Goal: Task Accomplishment & Management: Use online tool/utility

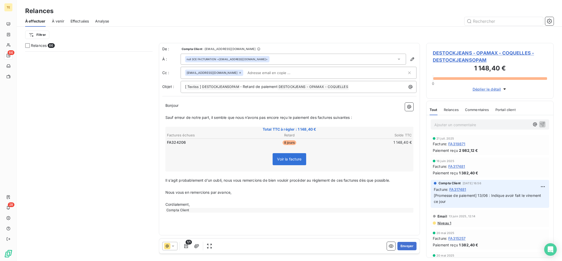
scroll to position [210, 127]
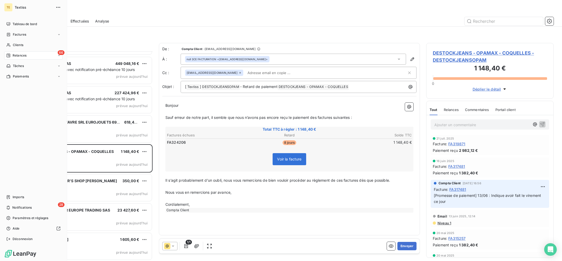
click at [20, 53] on span "Relances" at bounding box center [20, 55] width 14 height 5
click at [16, 46] on span "Clients" at bounding box center [18, 45] width 10 height 5
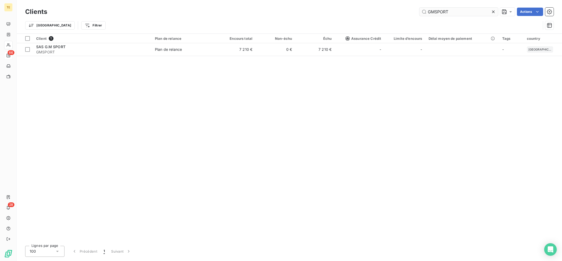
drag, startPoint x: 460, startPoint y: 15, endPoint x: 400, endPoint y: 11, distance: 60.7
click at [420, 11] on input "GMSPORT" at bounding box center [459, 12] width 79 height 8
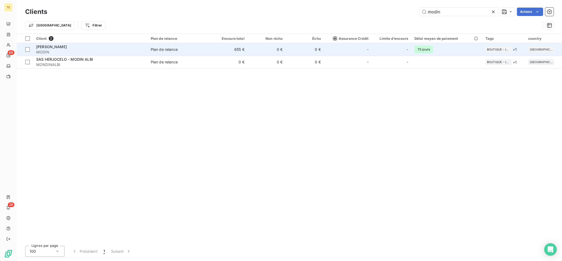
type input "modin"
click at [188, 50] on span "Plan de relance" at bounding box center [179, 49] width 56 height 5
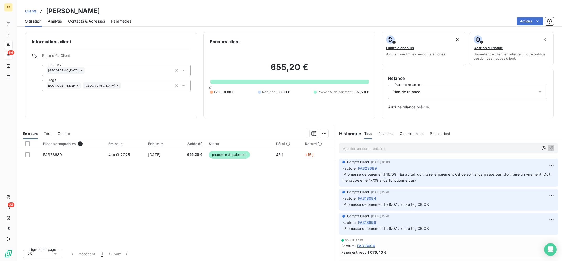
click at [402, 149] on p "Ajouter un commentaire ﻿" at bounding box center [441, 149] width 196 height 7
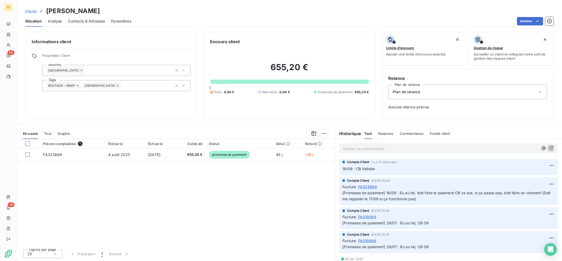
click at [246, 205] on div "Pièces comptables 1 Émise le Échue le Solde dû Statut Délai Retard FA323689 [DA…" at bounding box center [176, 192] width 318 height 106
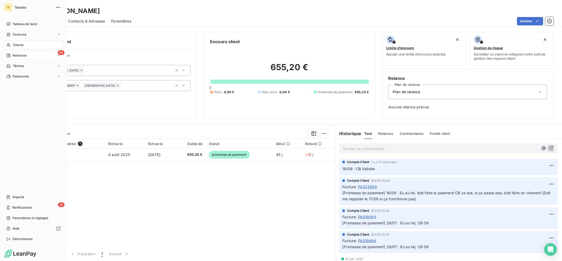
click at [16, 55] on span "Relances" at bounding box center [20, 55] width 14 height 5
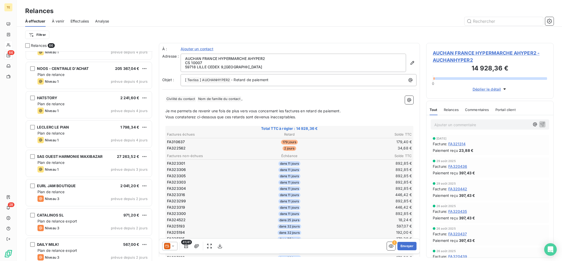
scroll to position [1728, 0]
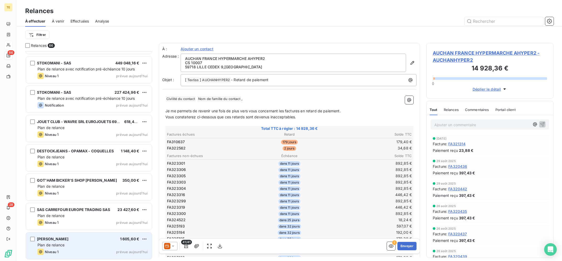
click at [123, 240] on span "1 605,60 €" at bounding box center [129, 239] width 19 height 4
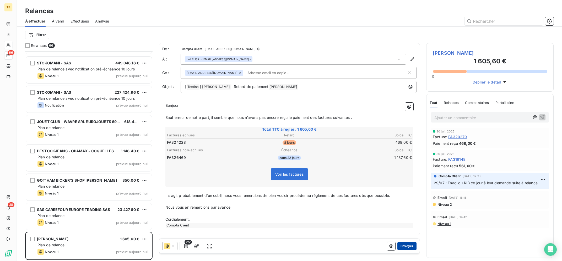
click at [410, 246] on button "Envoyer" at bounding box center [406, 246] width 19 height 8
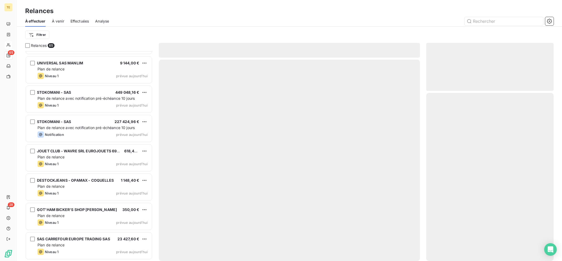
scroll to position [1699, 0]
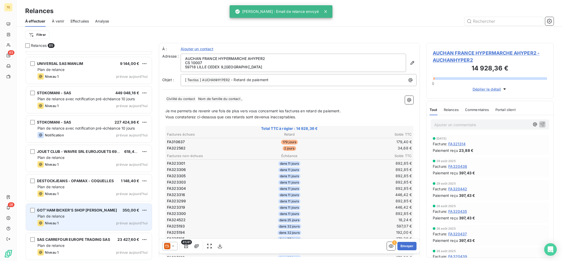
click at [96, 210] on span "GOT'HAM BICKER'S SHOP [PERSON_NAME]" at bounding box center [77, 210] width 80 height 4
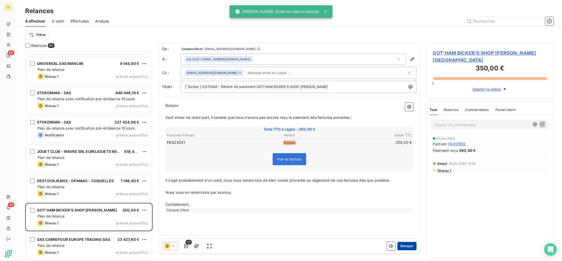
click at [409, 246] on button "Envoyer" at bounding box center [406, 246] width 19 height 8
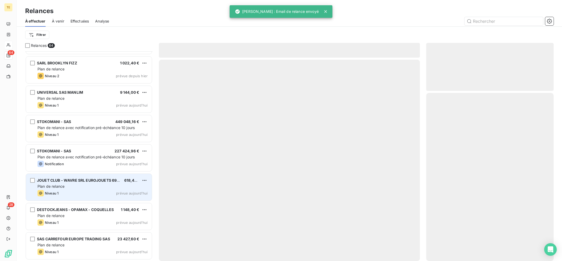
scroll to position [1669, 0]
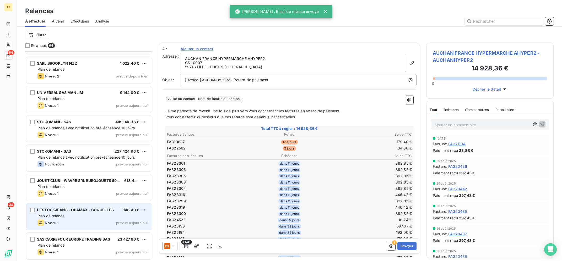
click at [81, 217] on div "Plan de relance" at bounding box center [92, 216] width 110 height 5
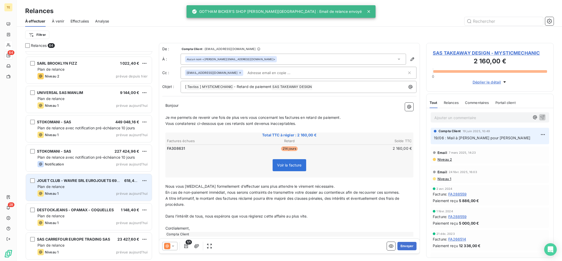
click at [88, 193] on div "Niveau 1 prévue aujourd’hui" at bounding box center [92, 194] width 110 height 6
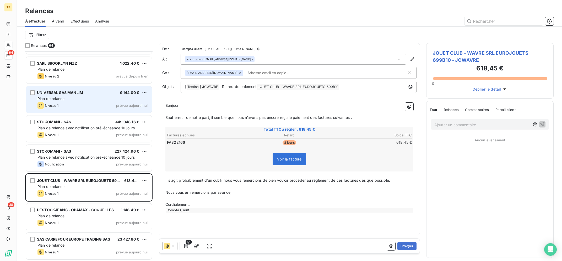
click at [85, 104] on div "Niveau 1 prévue aujourd’hui" at bounding box center [92, 106] width 110 height 6
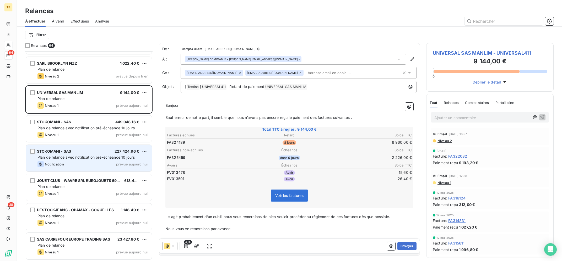
scroll to position [1564, 0]
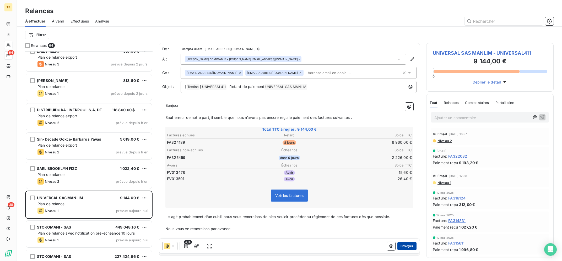
click at [408, 244] on button "Envoyer" at bounding box center [406, 246] width 19 height 8
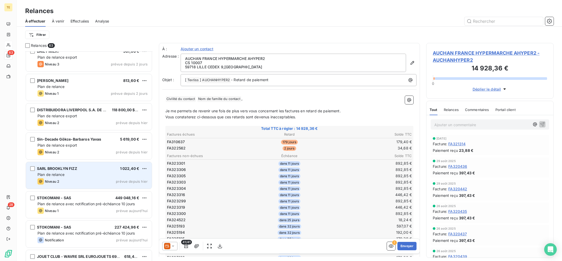
click at [80, 179] on div "SARL BROOKLYN FIZZ 1 022,40 € Plan de relance Niveau 2 prévue depuis [DATE]" at bounding box center [89, 175] width 126 height 27
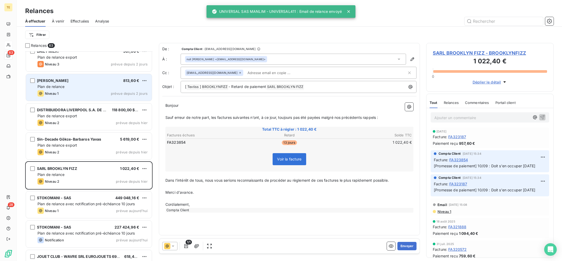
click at [97, 89] on div "Plan de relance" at bounding box center [92, 86] width 110 height 5
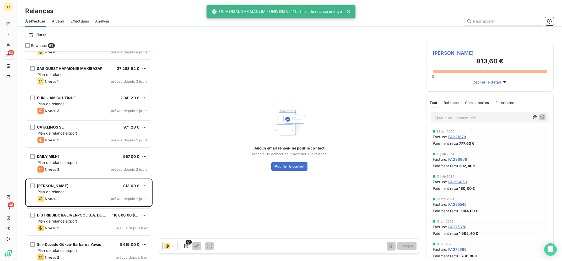
scroll to position [1353, 0]
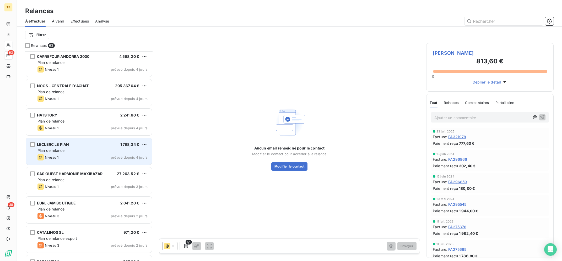
click at [97, 145] on div "LECLERC LE PIAN 1 798,34 €" at bounding box center [92, 144] width 110 height 5
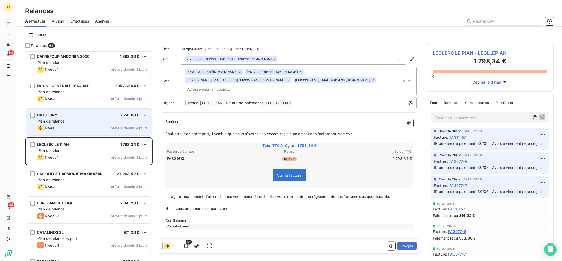
click at [111, 122] on div "Plan de relance" at bounding box center [92, 121] width 110 height 5
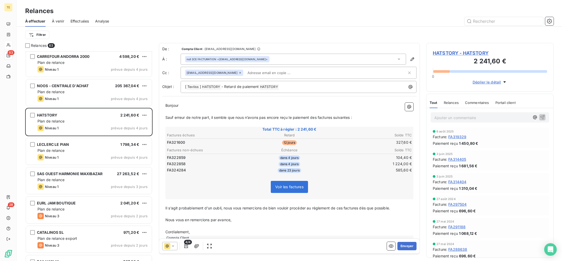
click at [172, 243] on div at bounding box center [169, 246] width 15 height 8
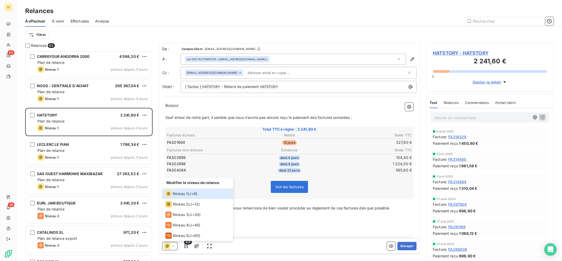
click at [286, 213] on p "﻿" at bounding box center [289, 215] width 248 height 6
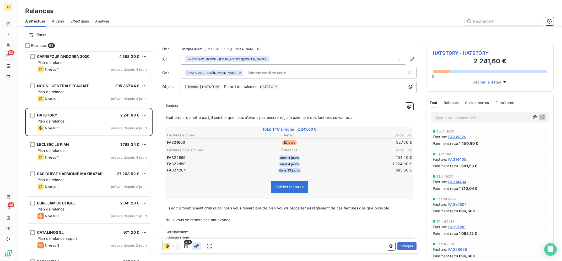
click at [194, 248] on icon "button" at bounding box center [196, 246] width 5 height 5
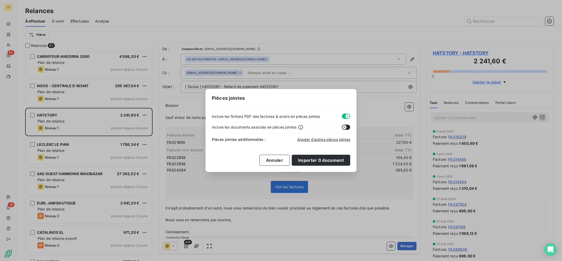
click at [304, 190] on div "Pièces jointes Inclure les fichiers PDF des factures & avoirs en pièces jointes…" at bounding box center [281, 130] width 562 height 261
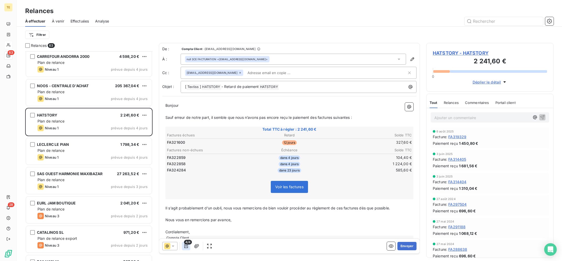
click at [185, 245] on icon "button" at bounding box center [186, 246] width 5 height 5
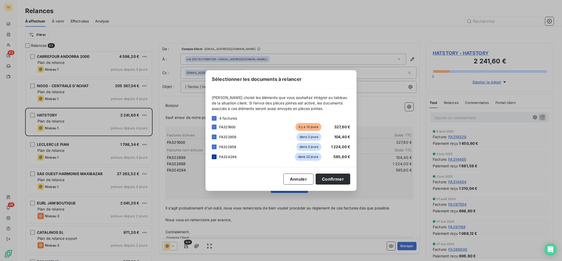
drag, startPoint x: 216, startPoint y: 160, endPoint x: 214, endPoint y: 158, distance: 3.0
click at [215, 160] on div "FA324284 dans 22 jours 585,60 €" at bounding box center [281, 157] width 138 height 8
click at [214, 157] on icon at bounding box center [214, 156] width 3 height 3
click at [331, 179] on button "Confirmer" at bounding box center [333, 179] width 35 height 11
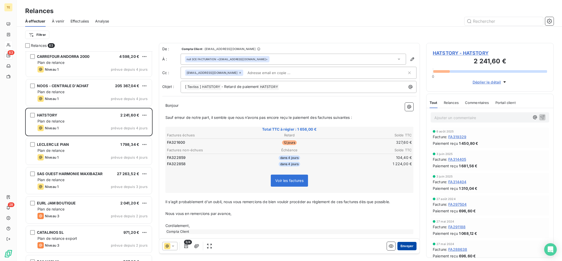
click at [407, 245] on button "Envoyer" at bounding box center [406, 246] width 19 height 8
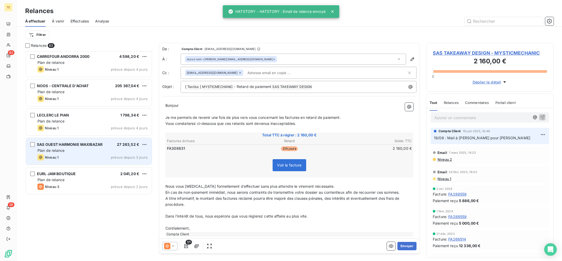
scroll to position [1248, 0]
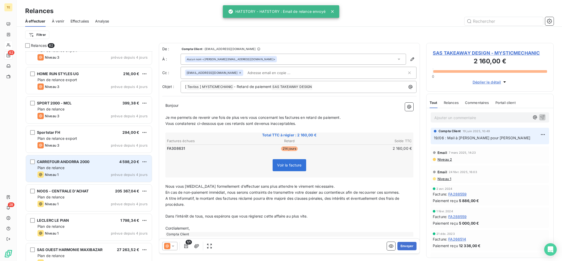
click at [92, 161] on div "CARREFOUR [GEOGRAPHIC_DATA] 2000 4 598,20 €" at bounding box center [92, 162] width 110 height 5
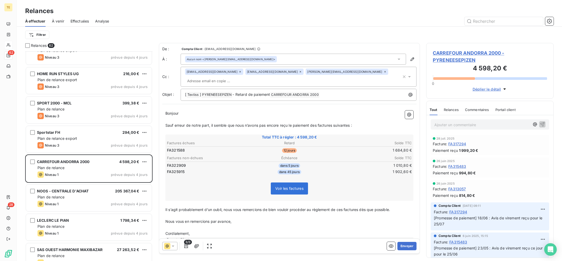
scroll to position [1353, 0]
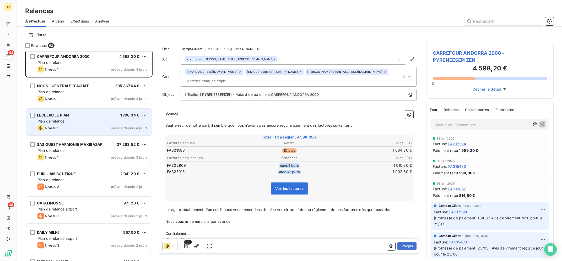
click at [114, 129] on span "prévue depuis 4 jours" at bounding box center [129, 128] width 37 height 4
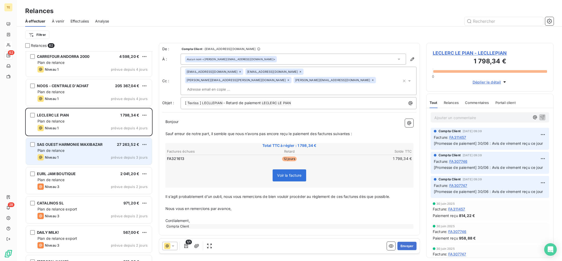
click at [117, 147] on div "SAS OUEST HARMONIE MAXIBAZAR 27 263,52 €" at bounding box center [92, 144] width 110 height 5
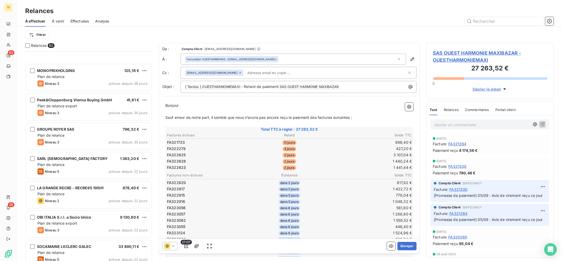
scroll to position [211, 0]
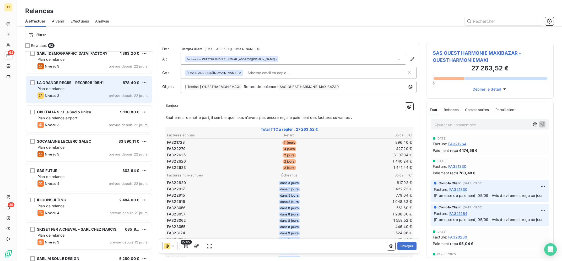
click at [123, 79] on div "LA GRANDE RECRE - RECRE95 195H1 878,40 € Plan de relance Niveau 2 prévue depuis…" at bounding box center [89, 89] width 126 height 27
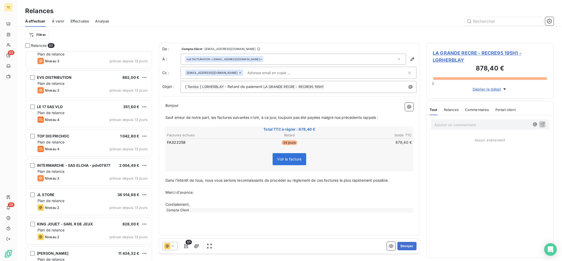
scroll to position [527, 0]
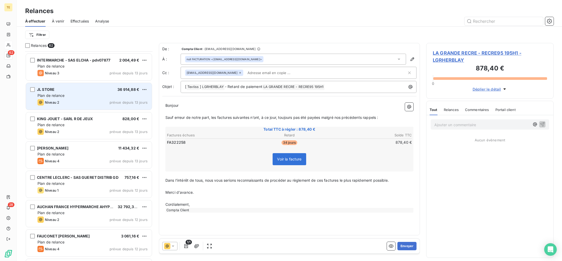
click at [118, 109] on div "JL STORE 36 914,88 € Plan de relance Niveau 2 prévue depuis 13 jours" at bounding box center [89, 96] width 126 height 27
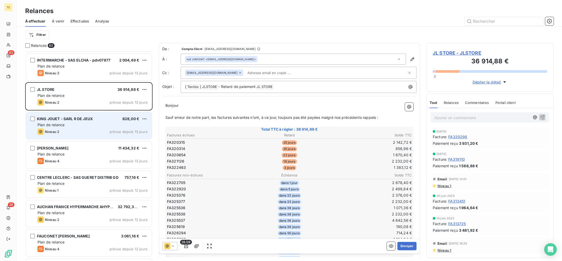
click at [105, 121] on div "KING JOUET - SARL R DE JEUX 828,00 €" at bounding box center [92, 119] width 110 height 5
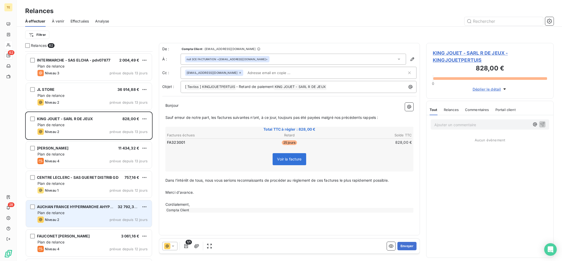
click at [90, 217] on div "AUCHAN FRANCE HYPERMARCHE AHYPER1 32 792,39 € Plan de relance Niveau 2 prévue d…" at bounding box center [89, 214] width 126 height 27
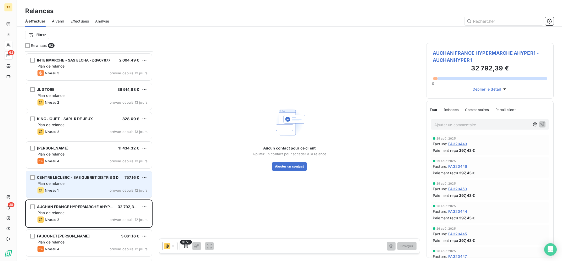
scroll to position [633, 0]
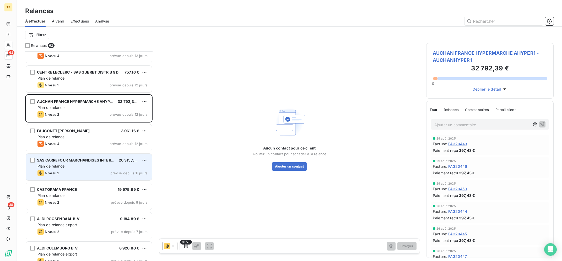
click at [106, 163] on div "SAS CARREFOUR MARCHANDISES INTERNAT" at bounding box center [76, 160] width 78 height 5
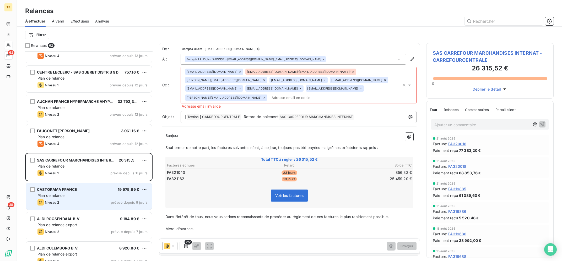
click at [85, 199] on div "CASTORAMA FRANCE 19 975,99 € Plan de relance Niveau 2 prévue depuis 9 jours" at bounding box center [89, 196] width 126 height 27
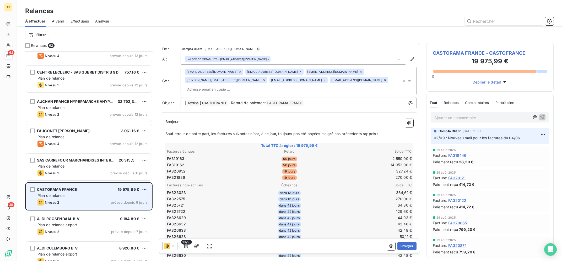
scroll to position [738, 0]
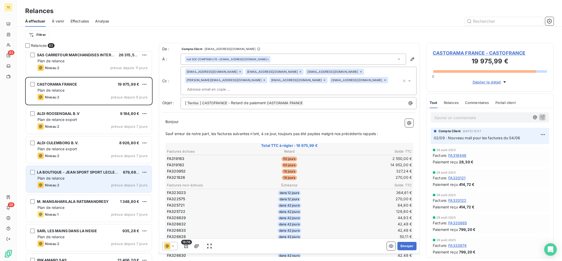
click at [89, 179] on div "Plan de relance" at bounding box center [92, 178] width 110 height 5
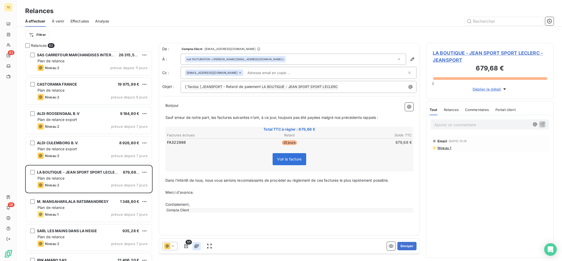
click at [198, 249] on button "button" at bounding box center [196, 246] width 8 height 8
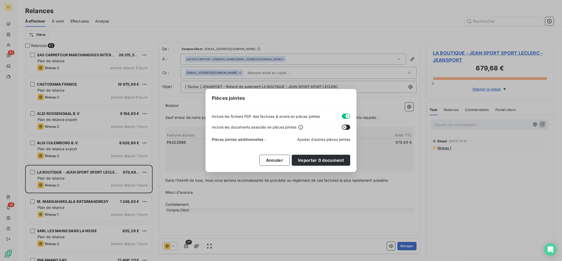
click at [335, 138] on span "Ajouter d’autres pièces jointes" at bounding box center [323, 139] width 53 height 4
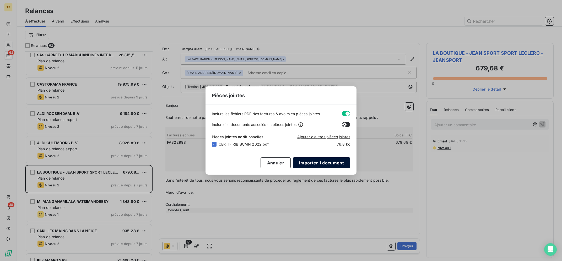
click at [324, 164] on button "Importer 1 document" at bounding box center [321, 163] width 57 height 11
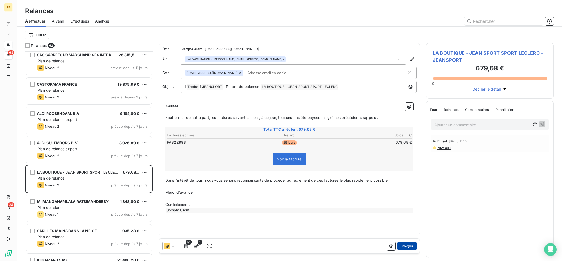
click at [411, 248] on button "Envoyer" at bounding box center [406, 246] width 19 height 8
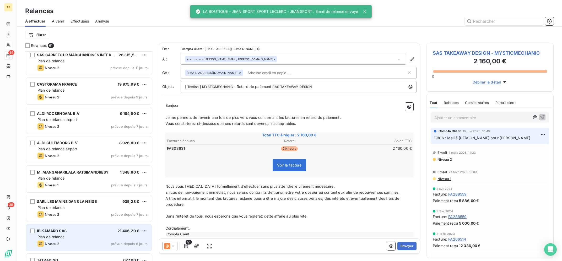
click at [107, 239] on div "Plan de relance" at bounding box center [92, 237] width 110 height 5
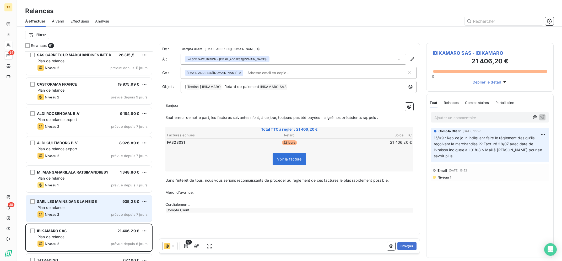
scroll to position [843, 0]
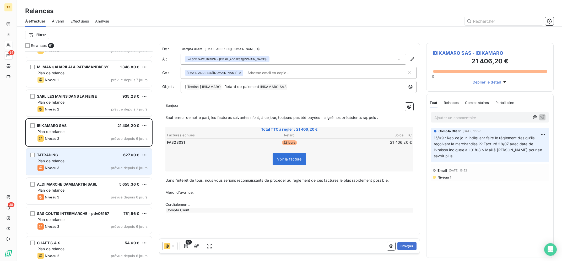
click at [78, 165] on div "Niveau 3 prévue depuis 6 jours" at bounding box center [92, 168] width 110 height 6
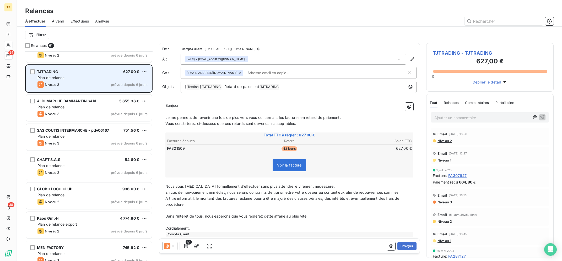
scroll to position [949, 0]
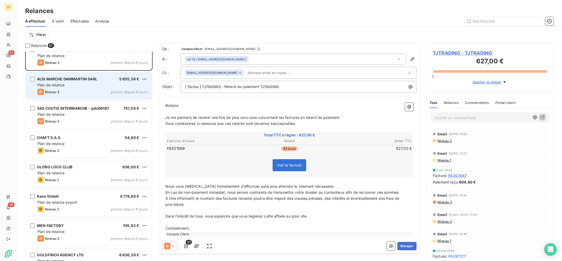
click at [102, 86] on div "Plan de relance" at bounding box center [92, 85] width 110 height 5
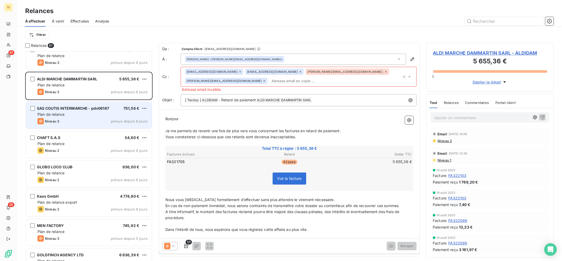
click at [91, 113] on div "Plan de relance" at bounding box center [92, 114] width 110 height 5
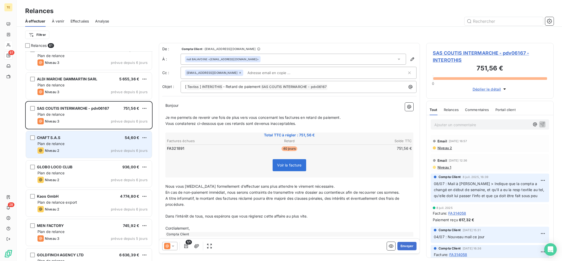
click at [90, 144] on div "Plan de relance" at bounding box center [92, 143] width 110 height 5
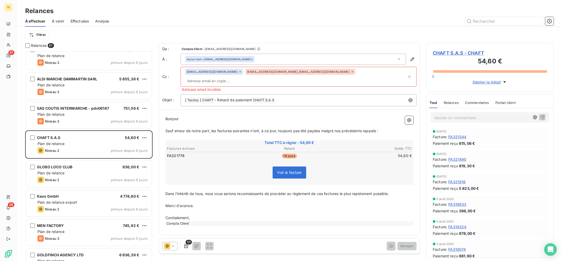
click at [352, 73] on icon at bounding box center [353, 72] width 2 height 2
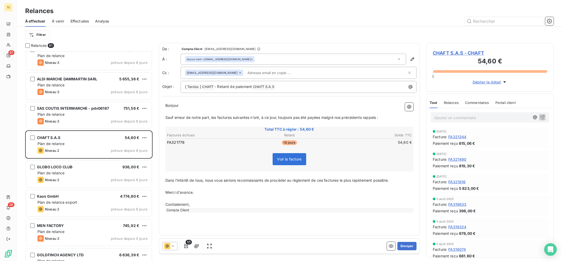
click at [175, 250] on div at bounding box center [169, 246] width 15 height 8
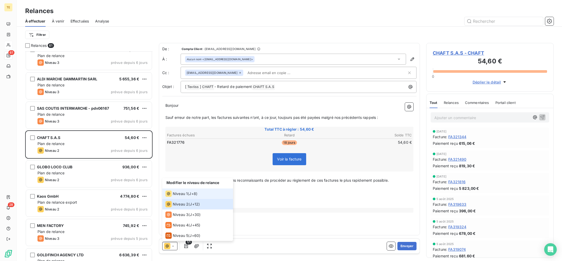
click at [192, 194] on span "J+8 )" at bounding box center [193, 193] width 8 height 5
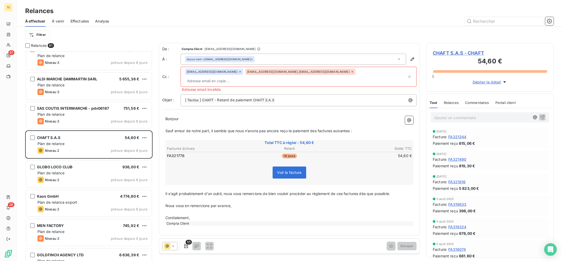
click at [351, 72] on icon at bounding box center [352, 71] width 3 height 3
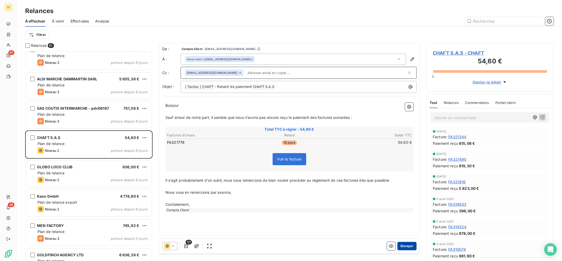
click at [412, 245] on button "Envoyer" at bounding box center [406, 246] width 19 height 8
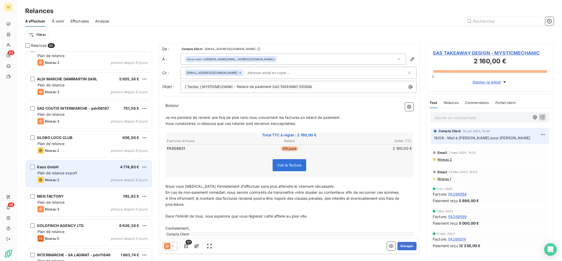
click at [84, 187] on div "Kaos GmbH 4 774,80 € Plan de relance export Niveau 2 prévue depuis 6 jours" at bounding box center [89, 174] width 126 height 27
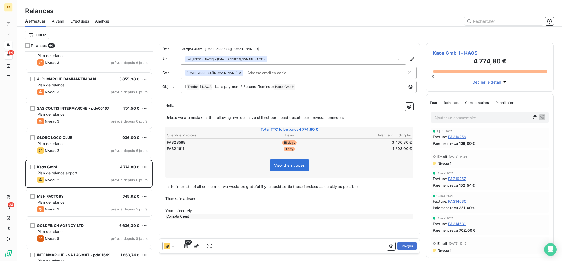
scroll to position [210, 127]
click at [164, 245] on icon at bounding box center [167, 246] width 6 height 6
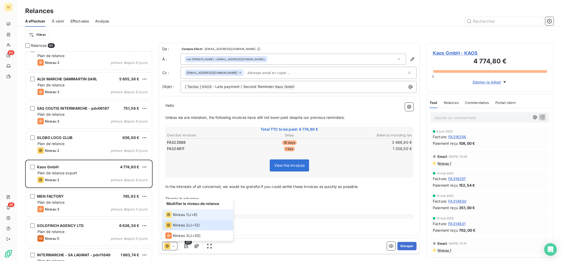
click at [184, 216] on span "Niveau 1" at bounding box center [180, 214] width 15 height 5
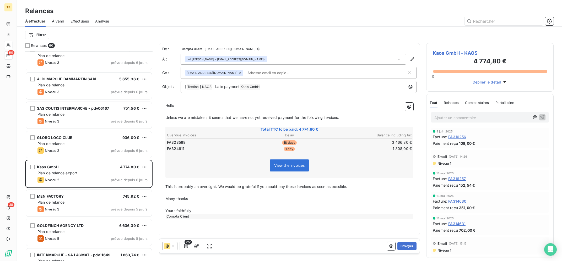
click at [166, 248] on icon at bounding box center [167, 246] width 3 height 3
click at [169, 249] on icon at bounding box center [167, 246] width 6 height 6
click at [408, 249] on button "Envoyer" at bounding box center [406, 246] width 19 height 8
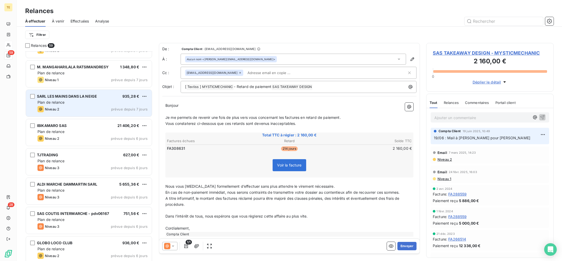
scroll to position [738, 0]
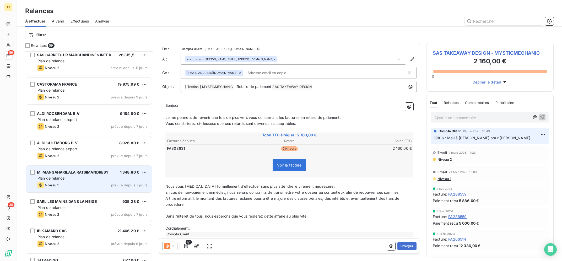
click at [88, 170] on div "M. MANGAHARILALA RATSIMANDRESY" at bounding box center [73, 172] width 72 height 5
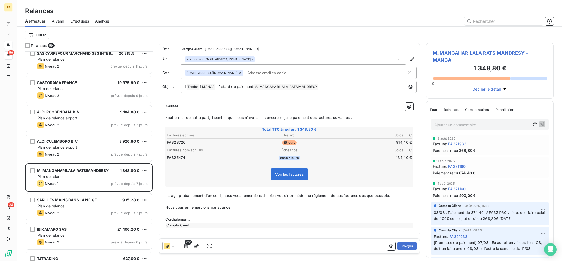
scroll to position [738, 0]
